Goal: Find specific page/section

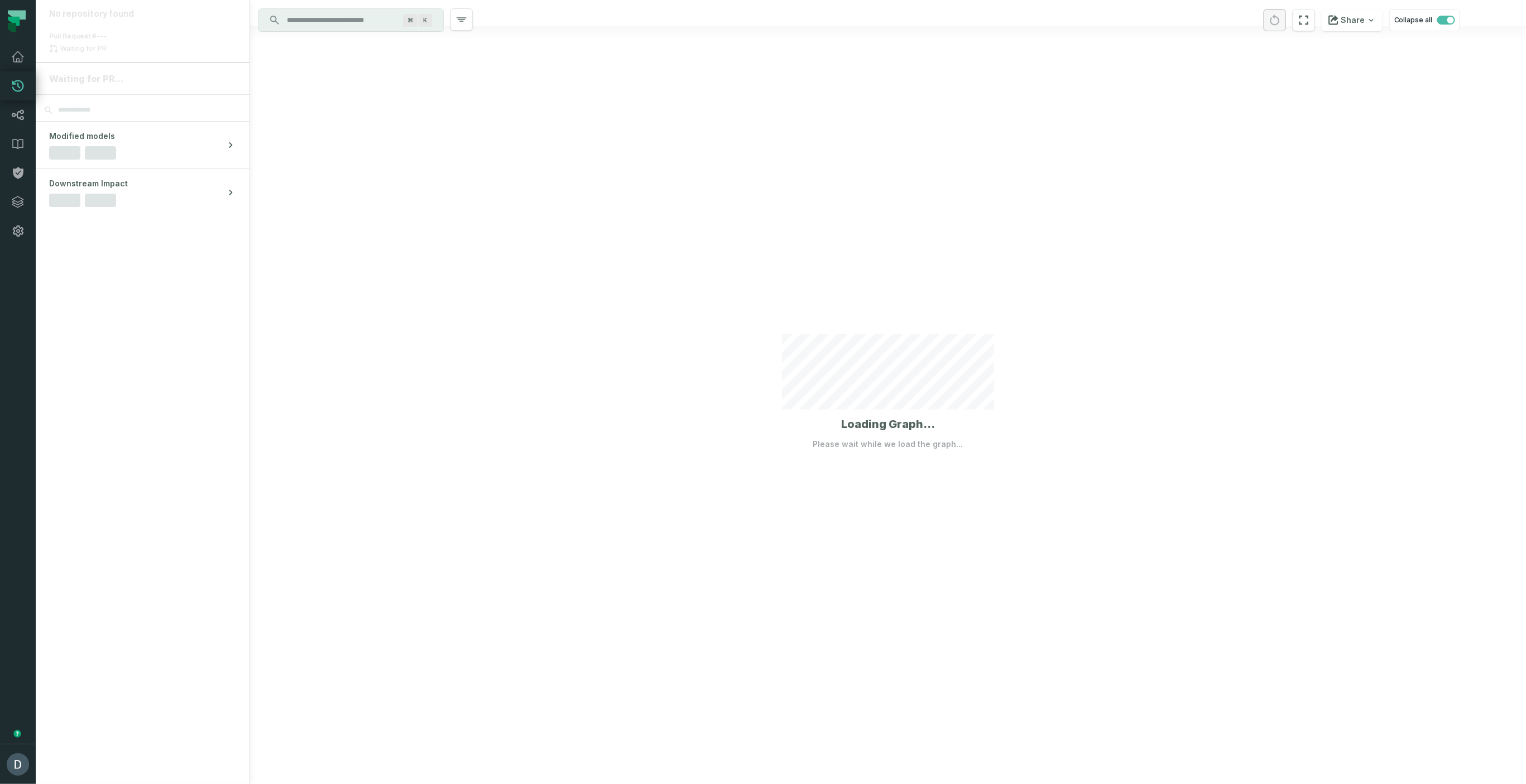
click at [374, 244] on div at bounding box center [888, 392] width 1276 height 784
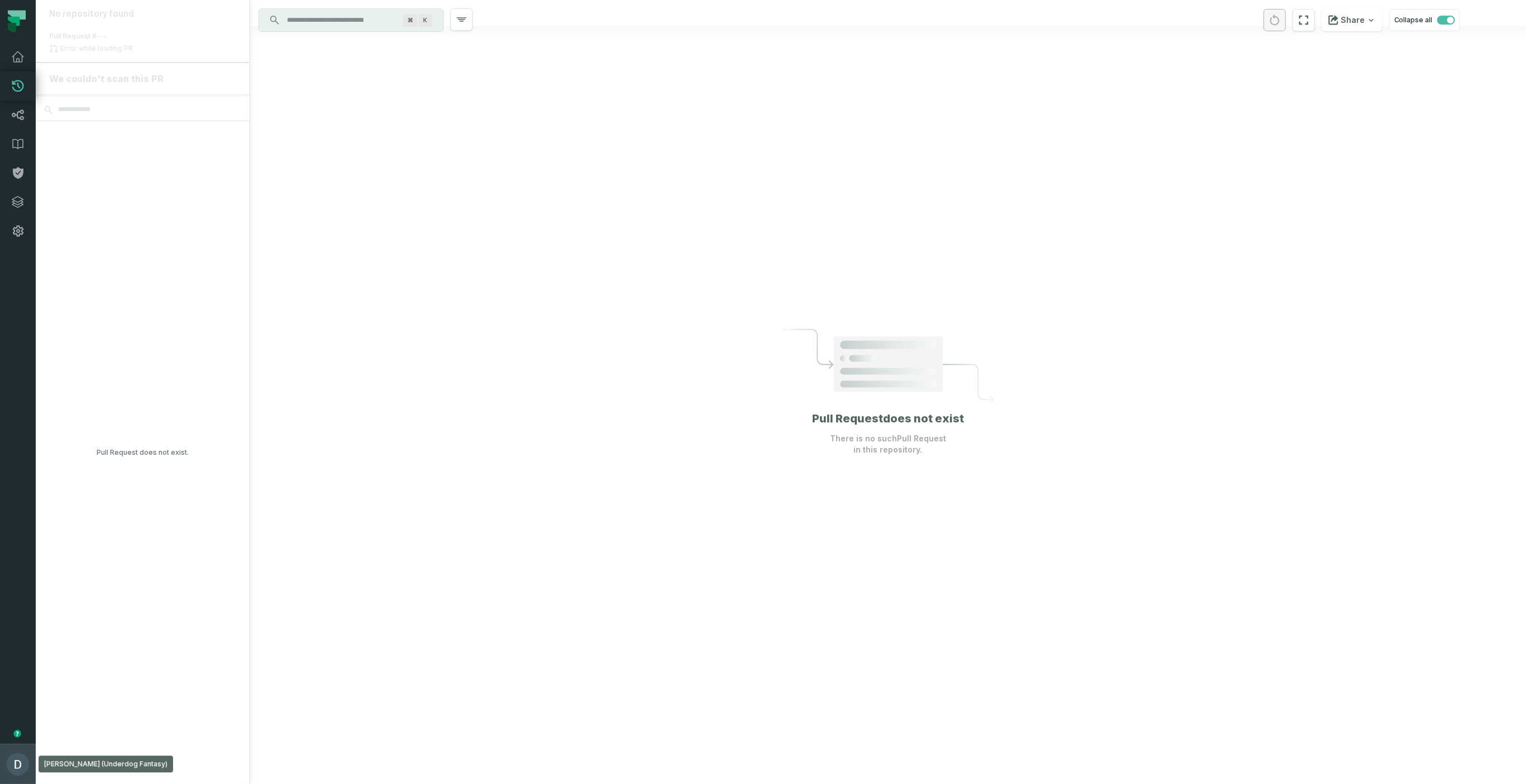
click at [22, 773] on img "button" at bounding box center [18, 764] width 23 height 23
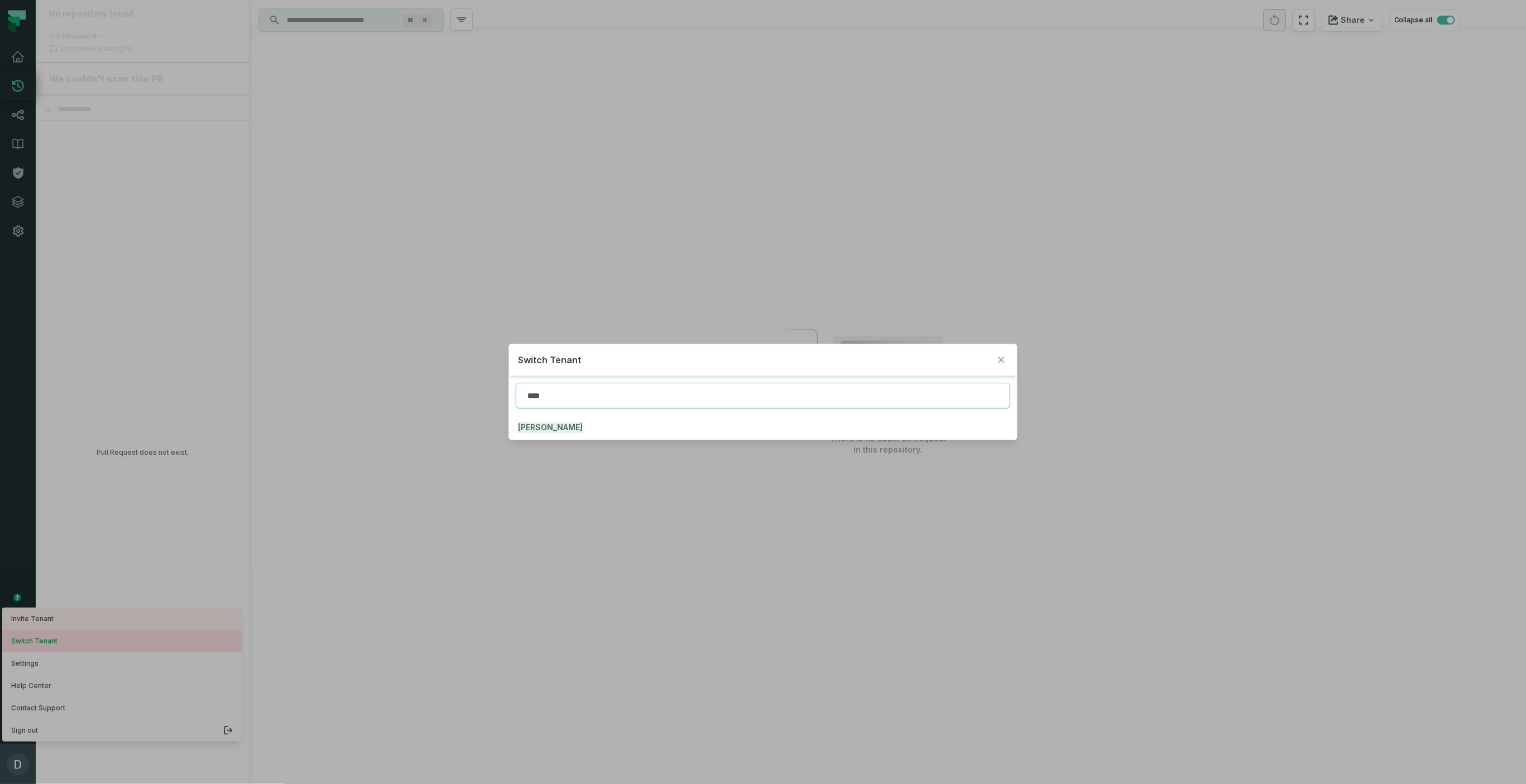
type input "****"
click button "JUUL" at bounding box center [762, 427] width 507 height 25
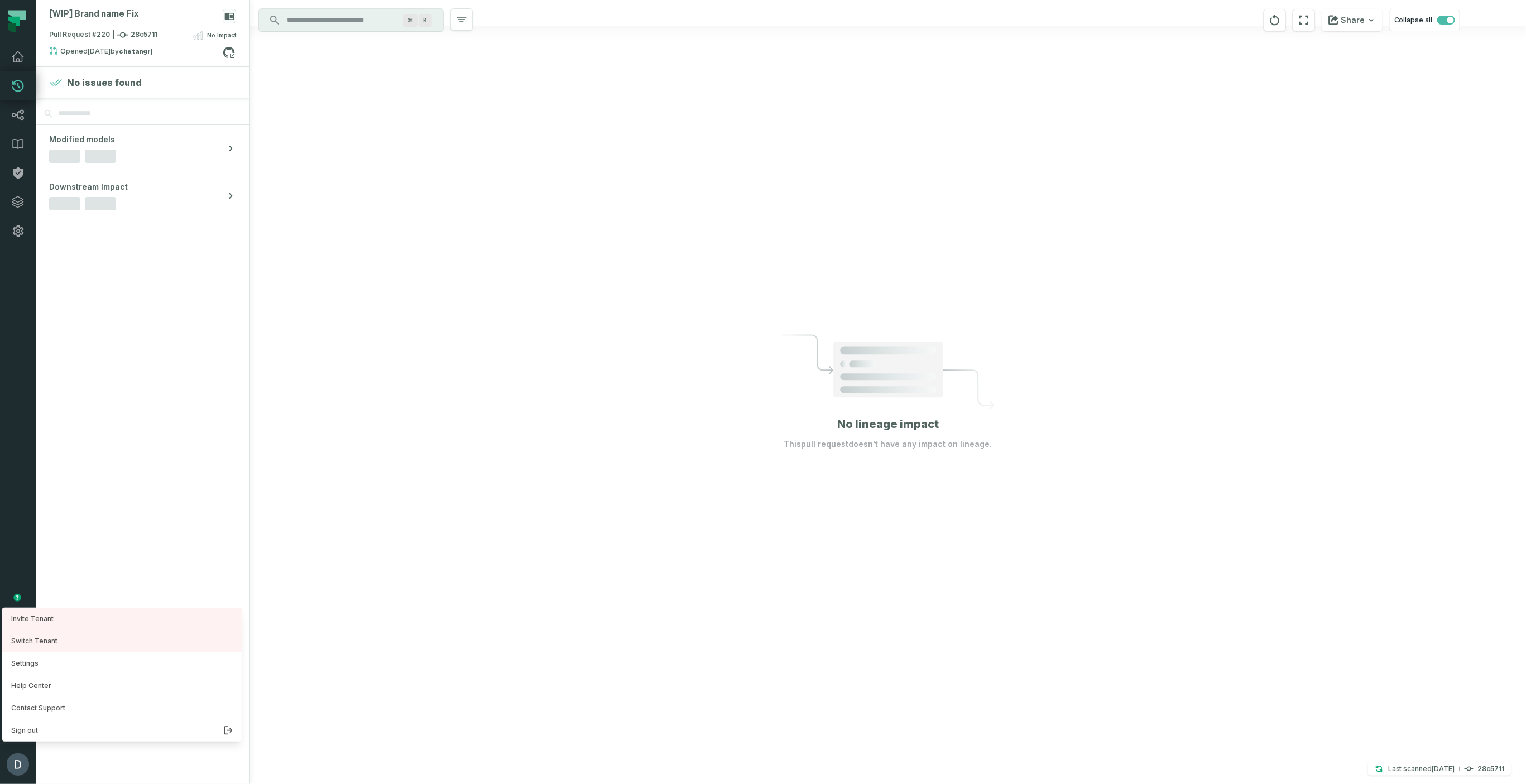
click at [393, 543] on div at bounding box center [888, 392] width 1276 height 784
click at [6, 773] on button "Daniel Lahyani (JUUL) daniel@foundational.io" at bounding box center [18, 764] width 36 height 40
